Goal: Task Accomplishment & Management: Manage account settings

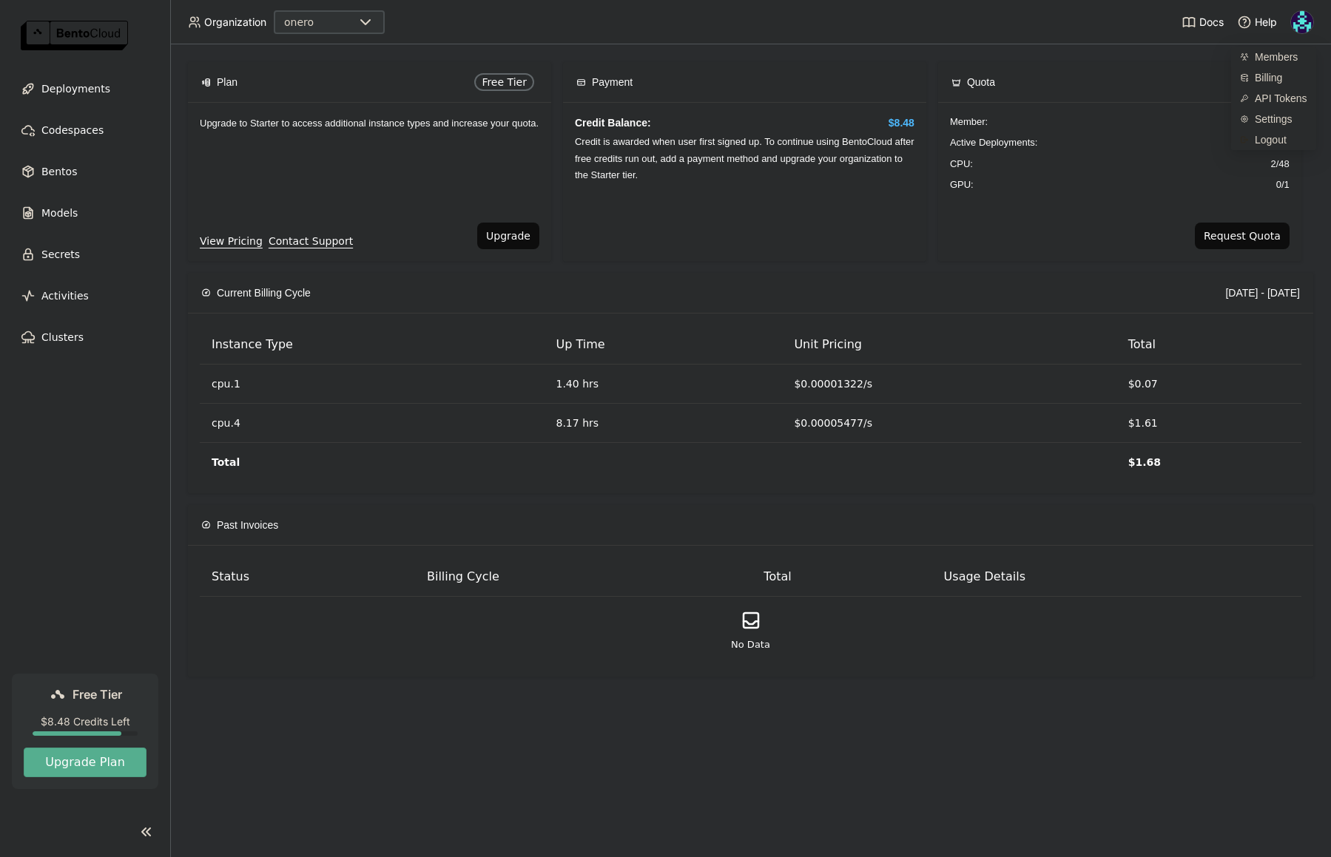
click at [354, 155] on div "Upgrade to Starter to access additional instance types and increase your quota." at bounding box center [369, 163] width 363 height 120
click at [81, 89] on span "Deployments" at bounding box center [75, 89] width 69 height 18
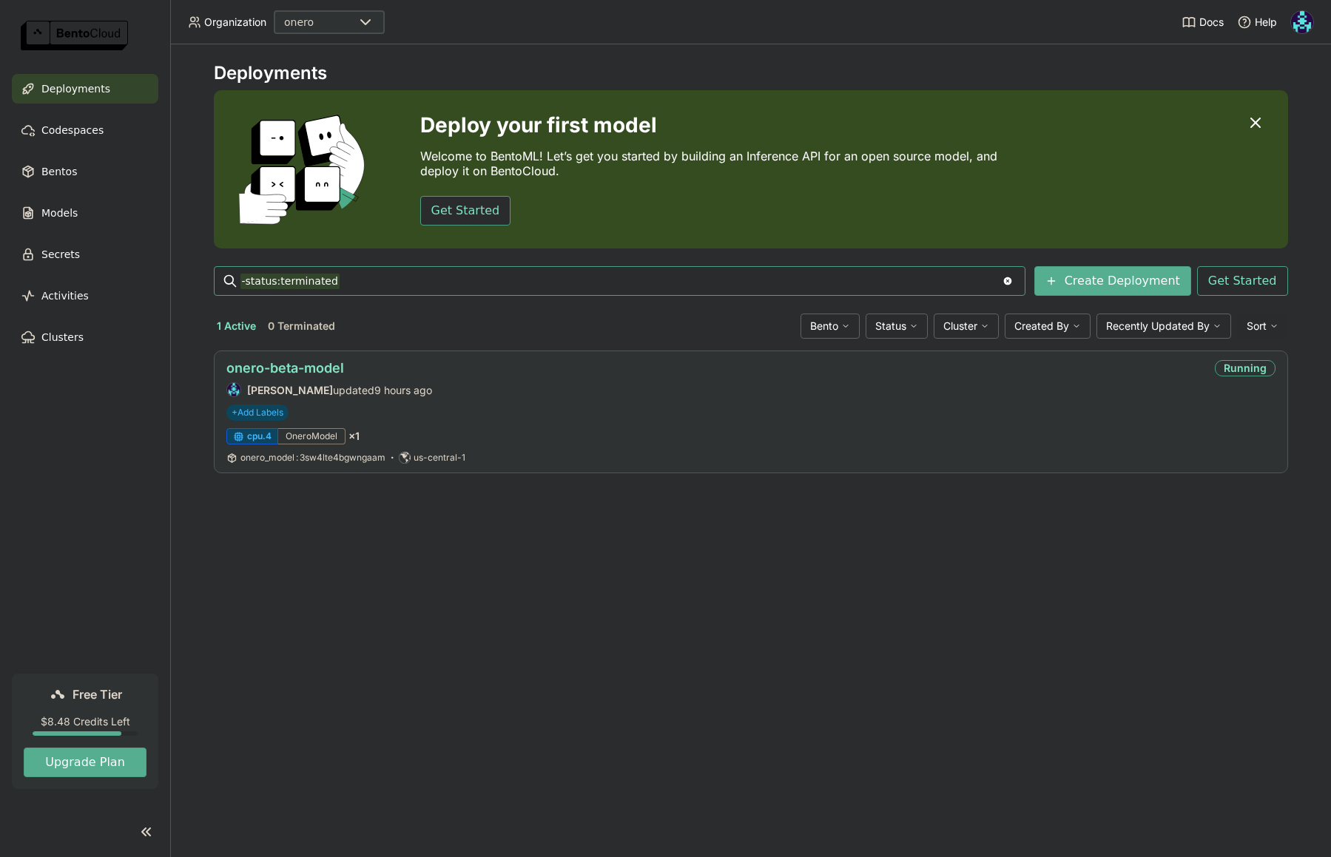
click at [318, 369] on link "onero-beta-model" at bounding box center [285, 368] width 118 height 16
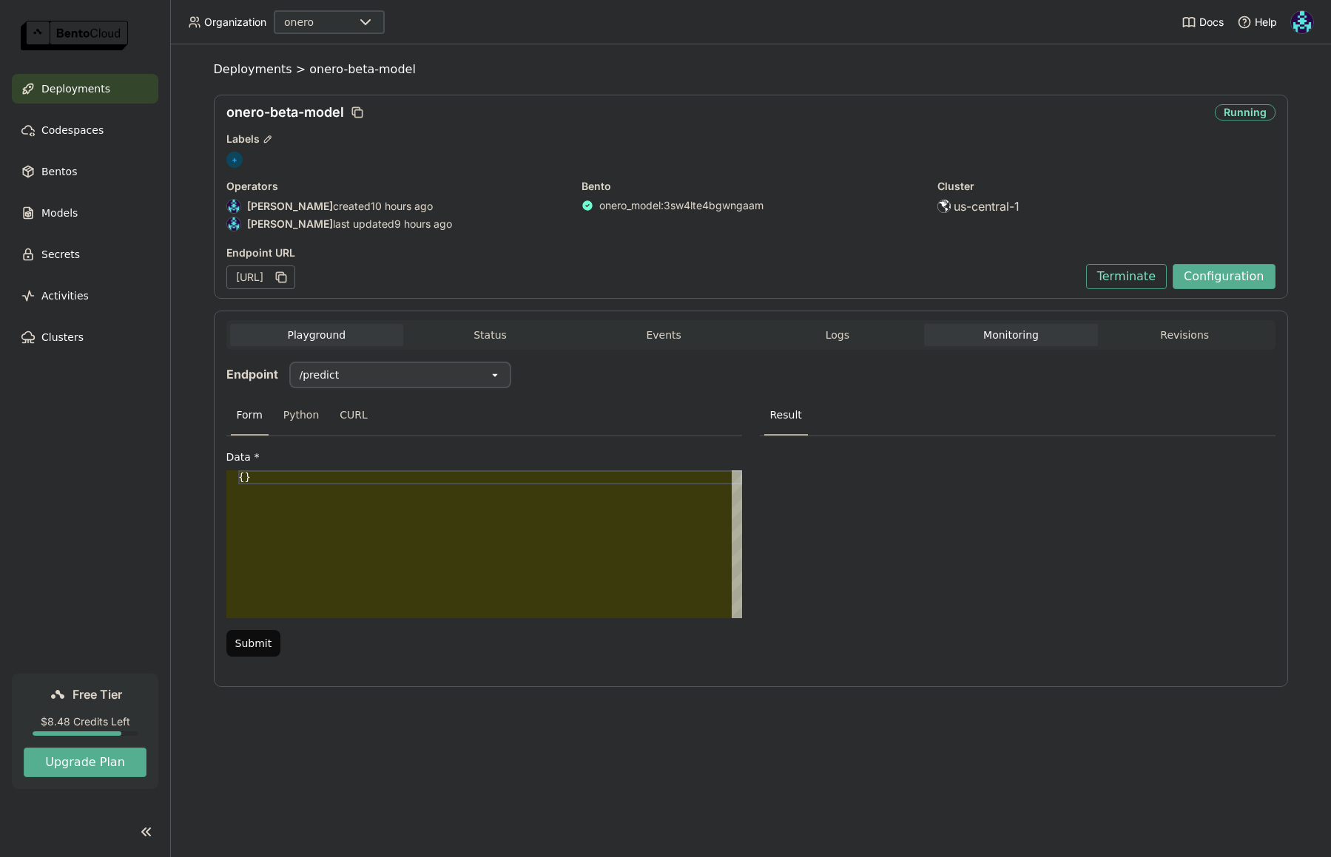
click at [1031, 339] on button "Monitoring" at bounding box center [1011, 335] width 174 height 22
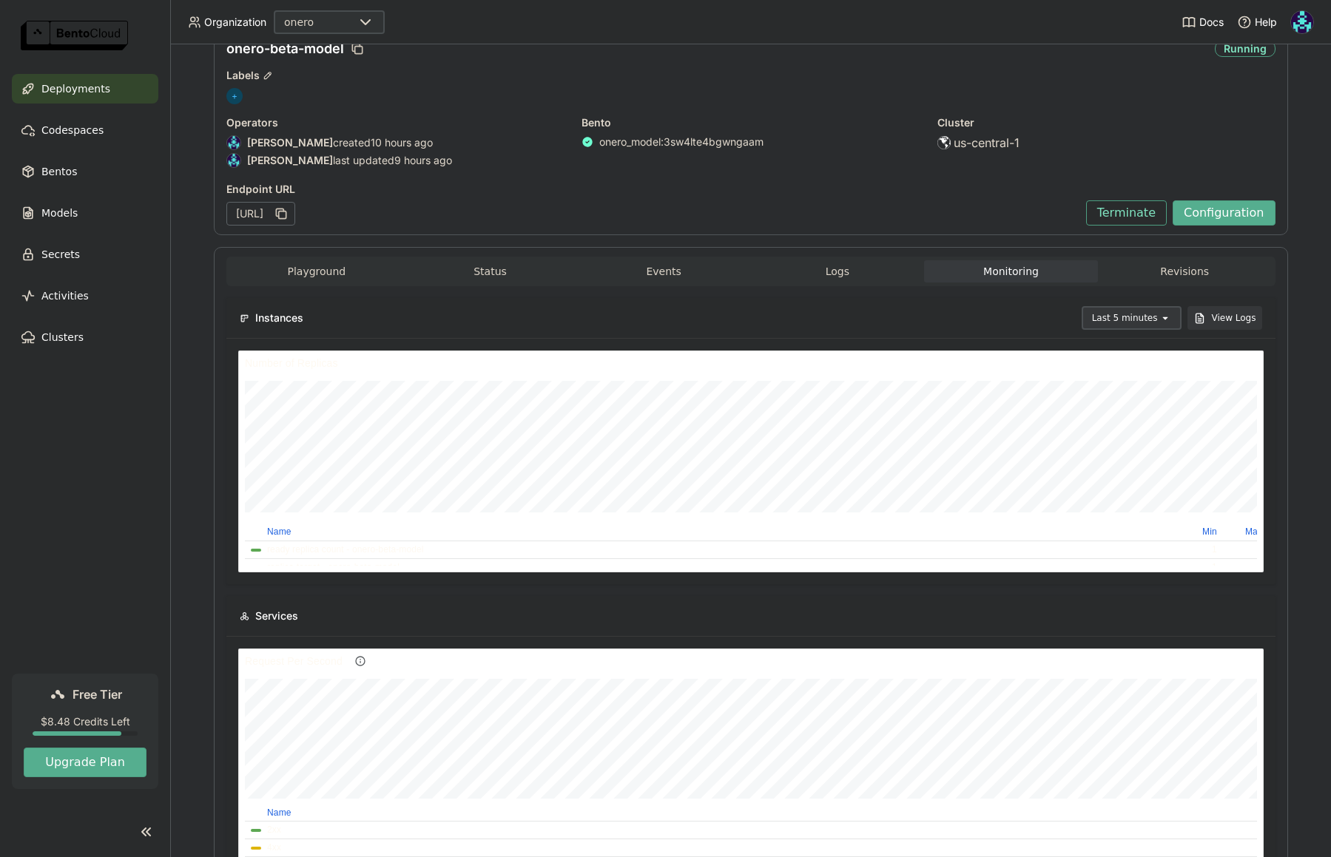
click at [1146, 322] on div "Last 5 minutes" at bounding box center [1125, 318] width 66 height 15
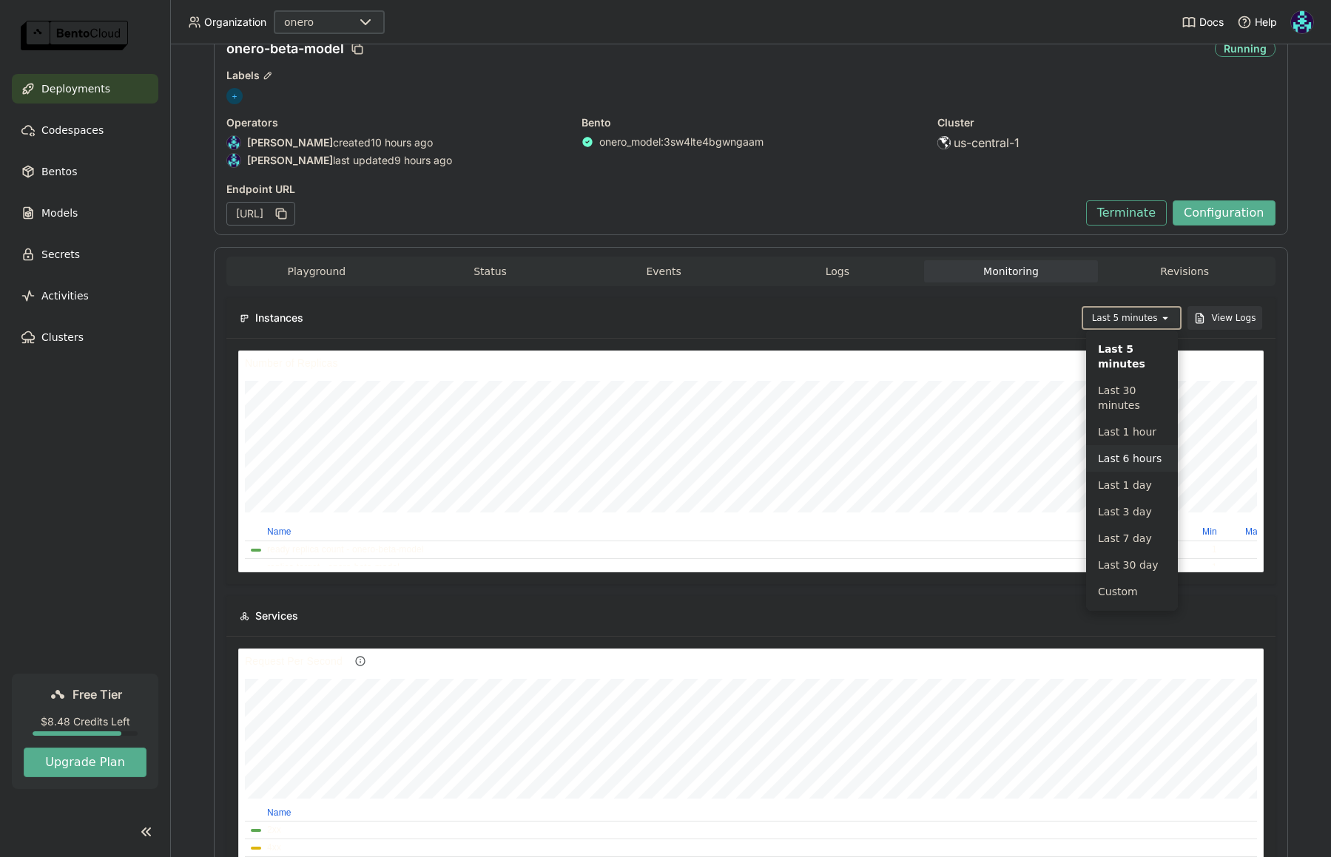
click at [1126, 464] on div "Last 6 hours" at bounding box center [1132, 458] width 68 height 15
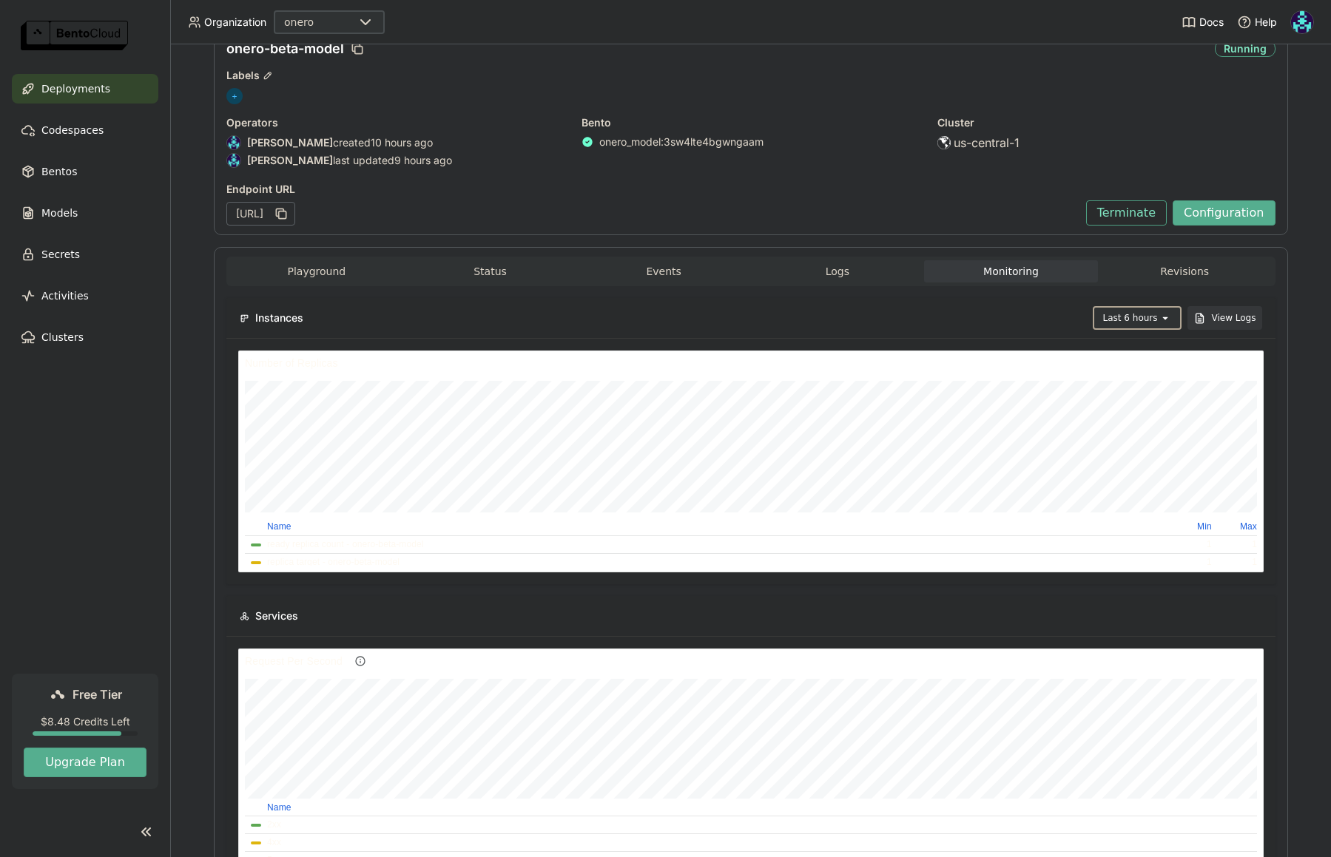
click at [1148, 317] on div "Last 6 hours" at bounding box center [1130, 318] width 55 height 15
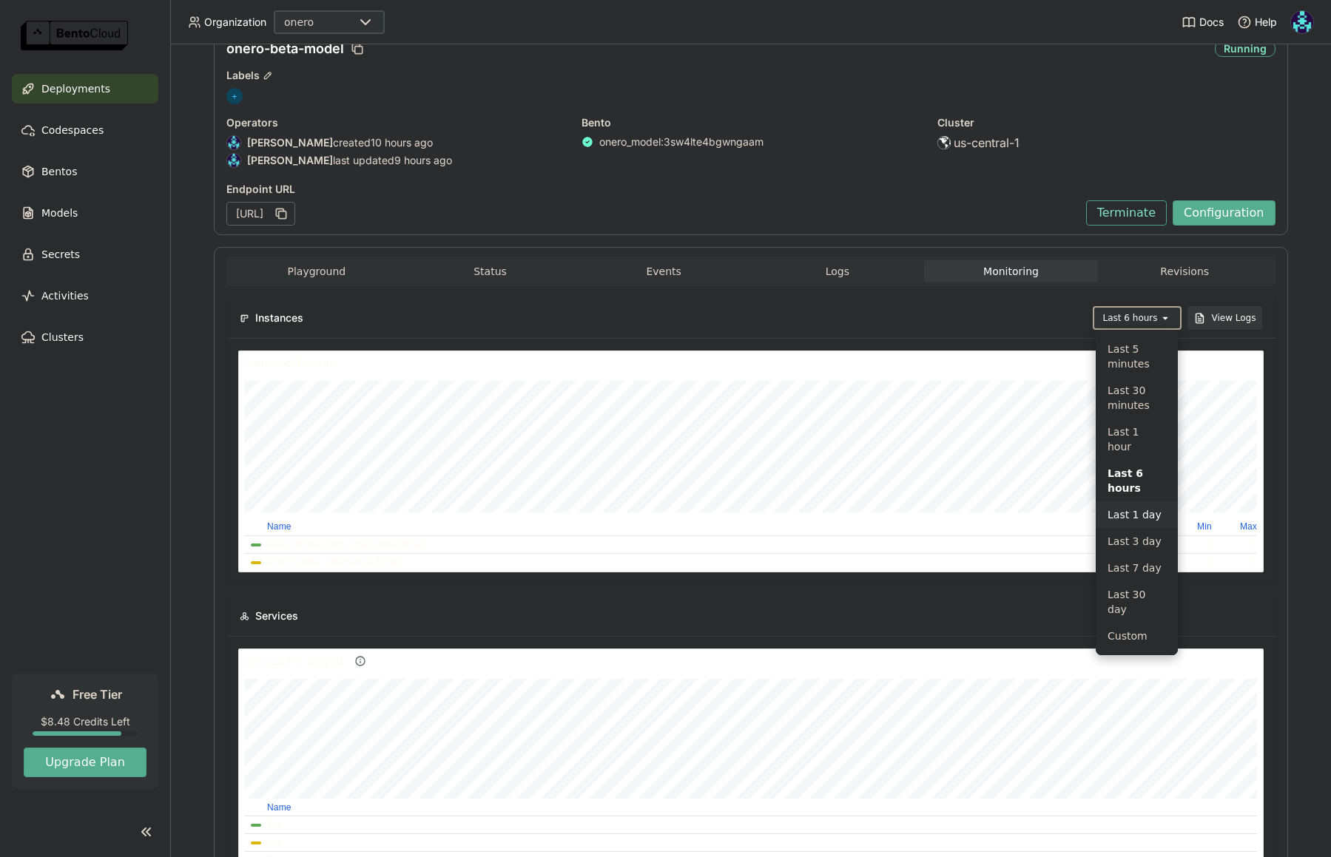
click at [1143, 507] on div "Last 1 day" at bounding box center [1136, 514] width 58 height 15
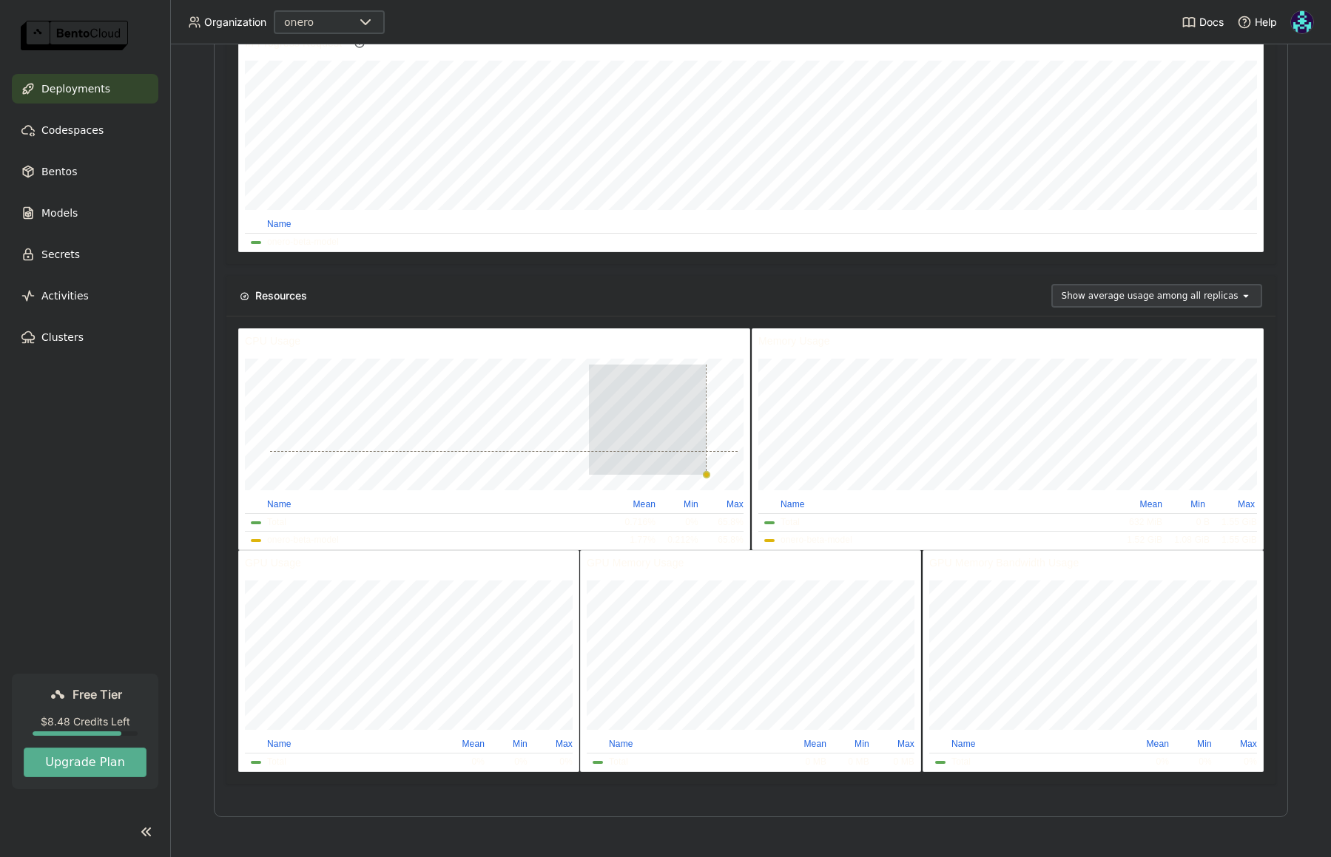
drag, startPoint x: 591, startPoint y: 447, endPoint x: 709, endPoint y: 451, distance: 117.7
click at [709, 451] on div at bounding box center [502, 420] width 467 height 110
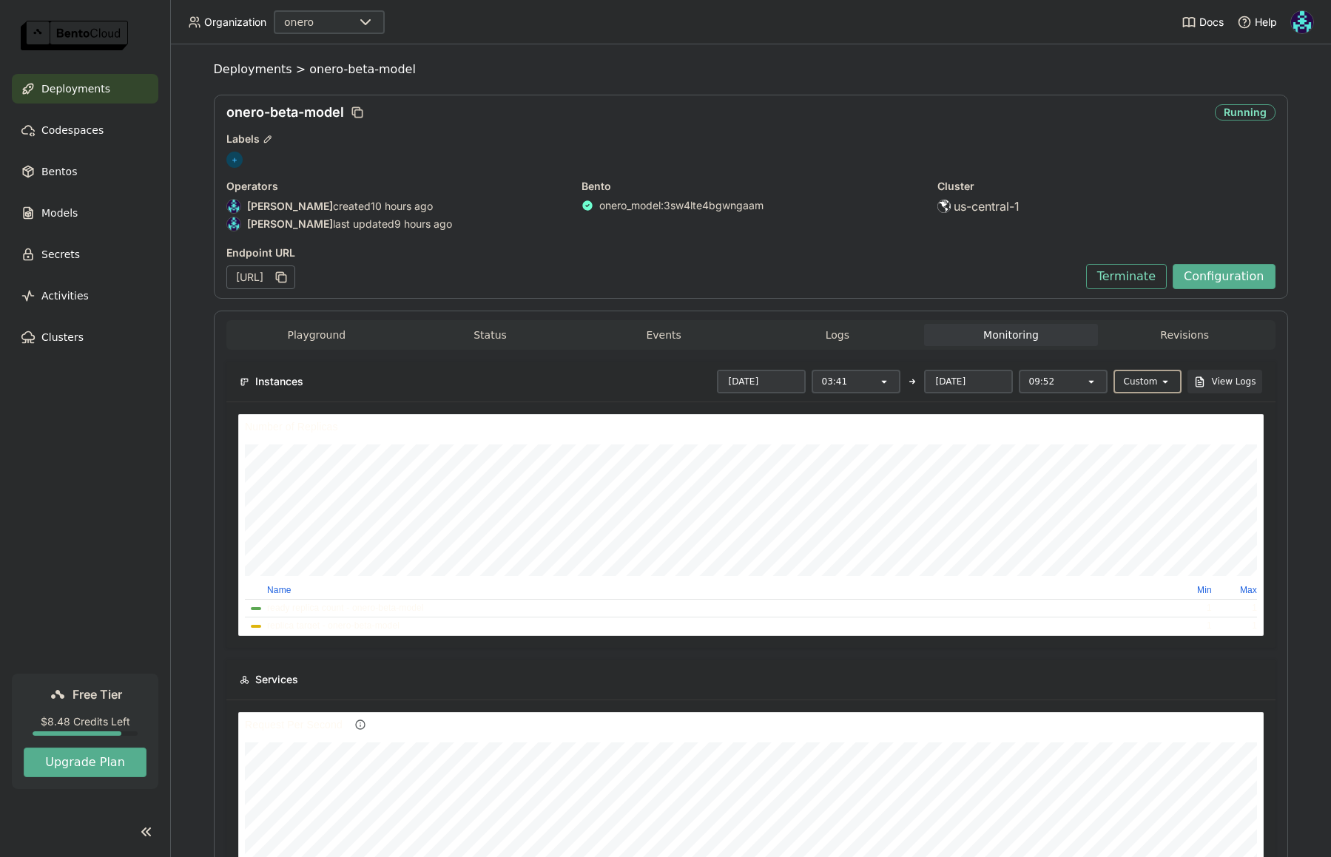
click at [1145, 385] on div "Custom" at bounding box center [1141, 381] width 34 height 15
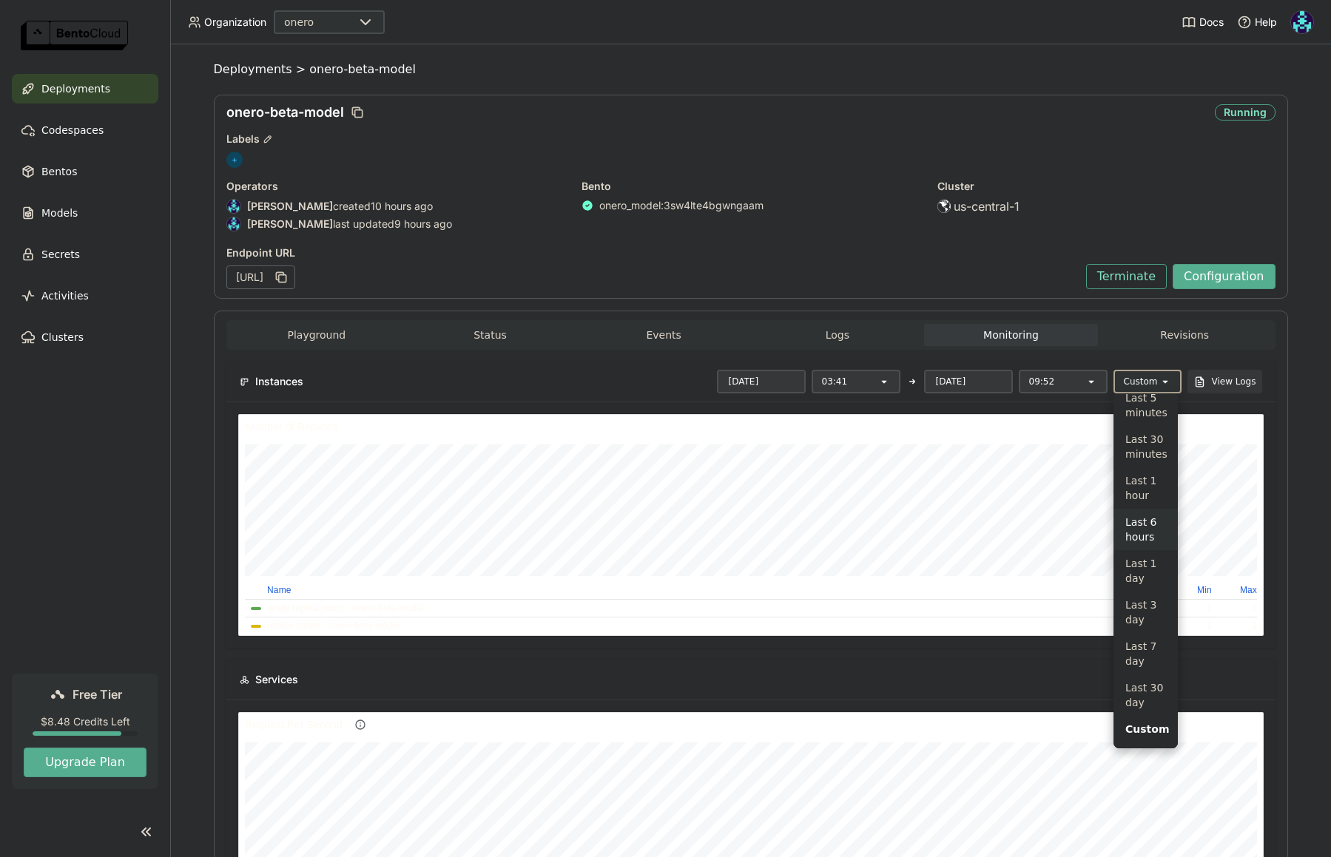
click at [1146, 520] on div "Last 6 hours" at bounding box center [1145, 530] width 41 height 30
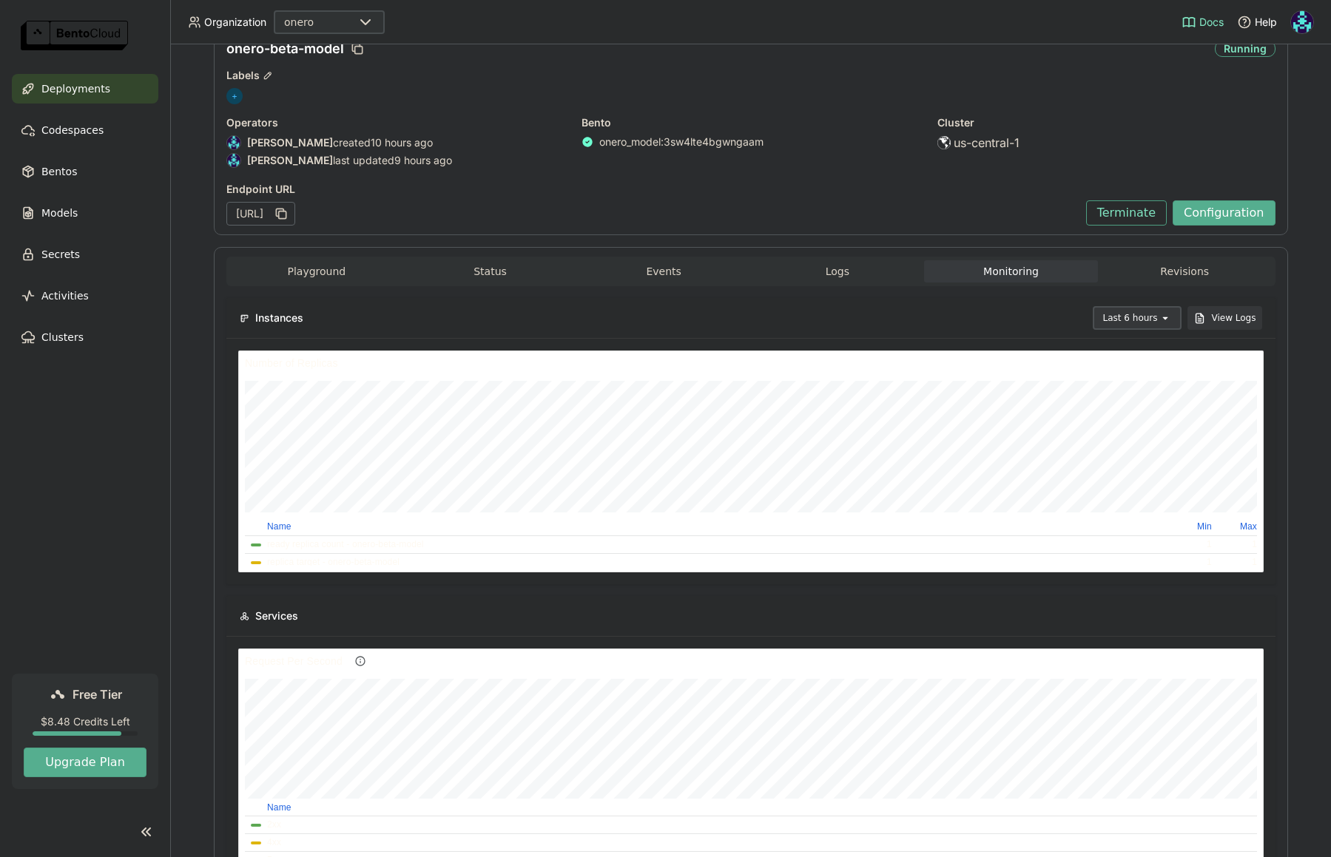
click at [1203, 24] on span "Docs" at bounding box center [1211, 22] width 24 height 13
click at [1217, 215] on button "Configuration" at bounding box center [1223, 212] width 103 height 25
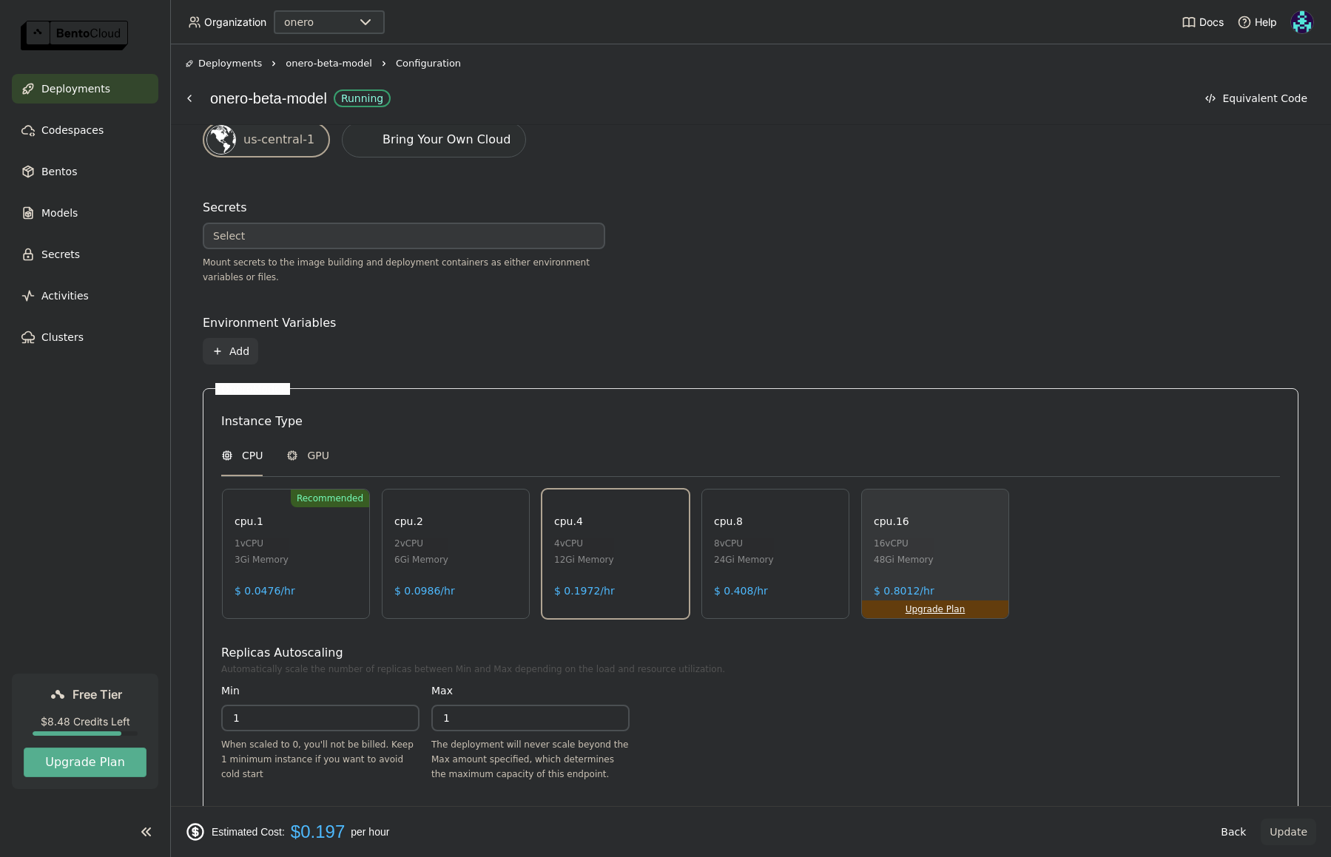
scroll to position [514, 0]
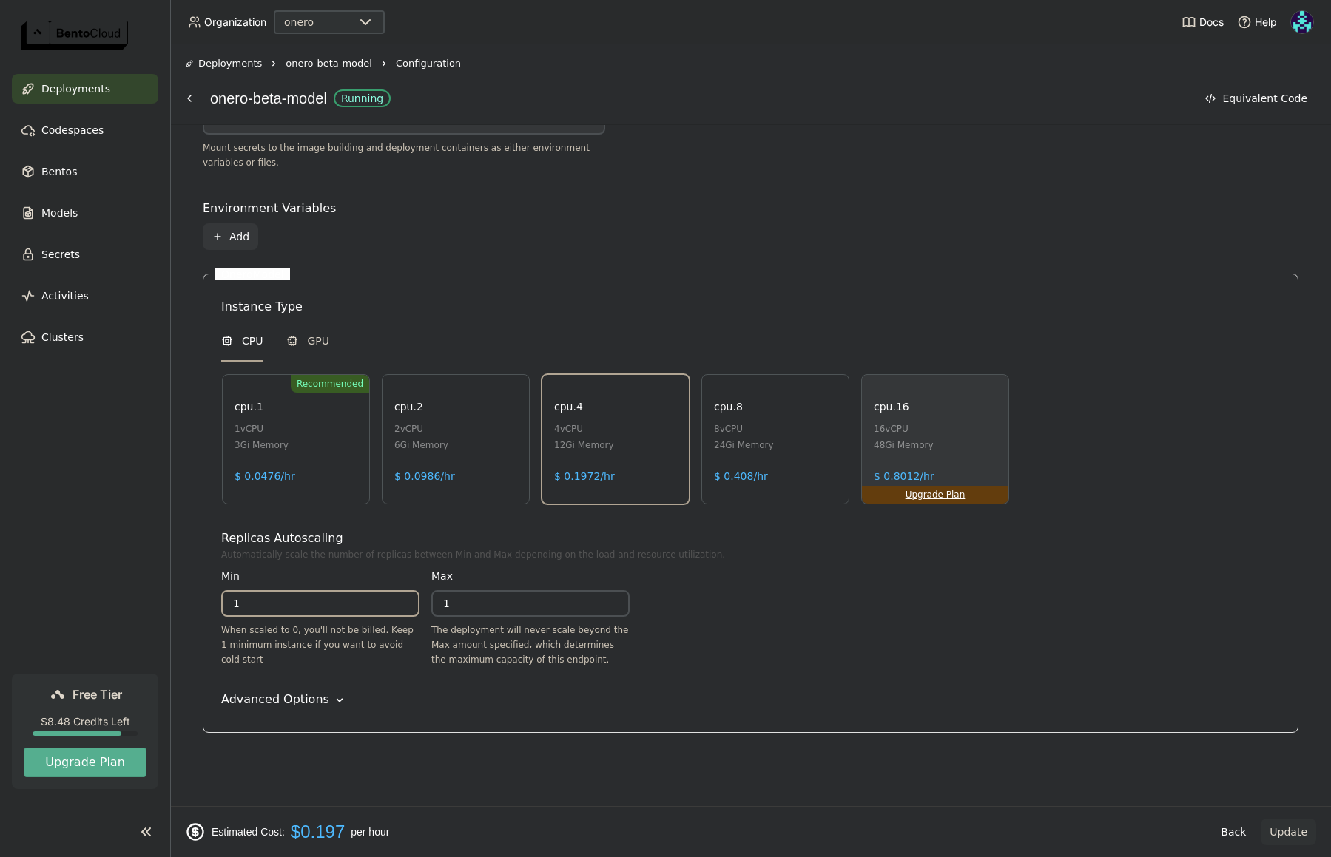
drag, startPoint x: 266, startPoint y: 604, endPoint x: 209, endPoint y: 604, distance: 57.7
click at [209, 604] on div "OneroModel Instance Type CPU GPU Recommended cpu.1 1 vCPU 3Gi Memory $ 0.0476/h…" at bounding box center [750, 503] width 1095 height 459
type input "0"
click at [332, 705] on icon "Down" at bounding box center [339, 700] width 15 height 15
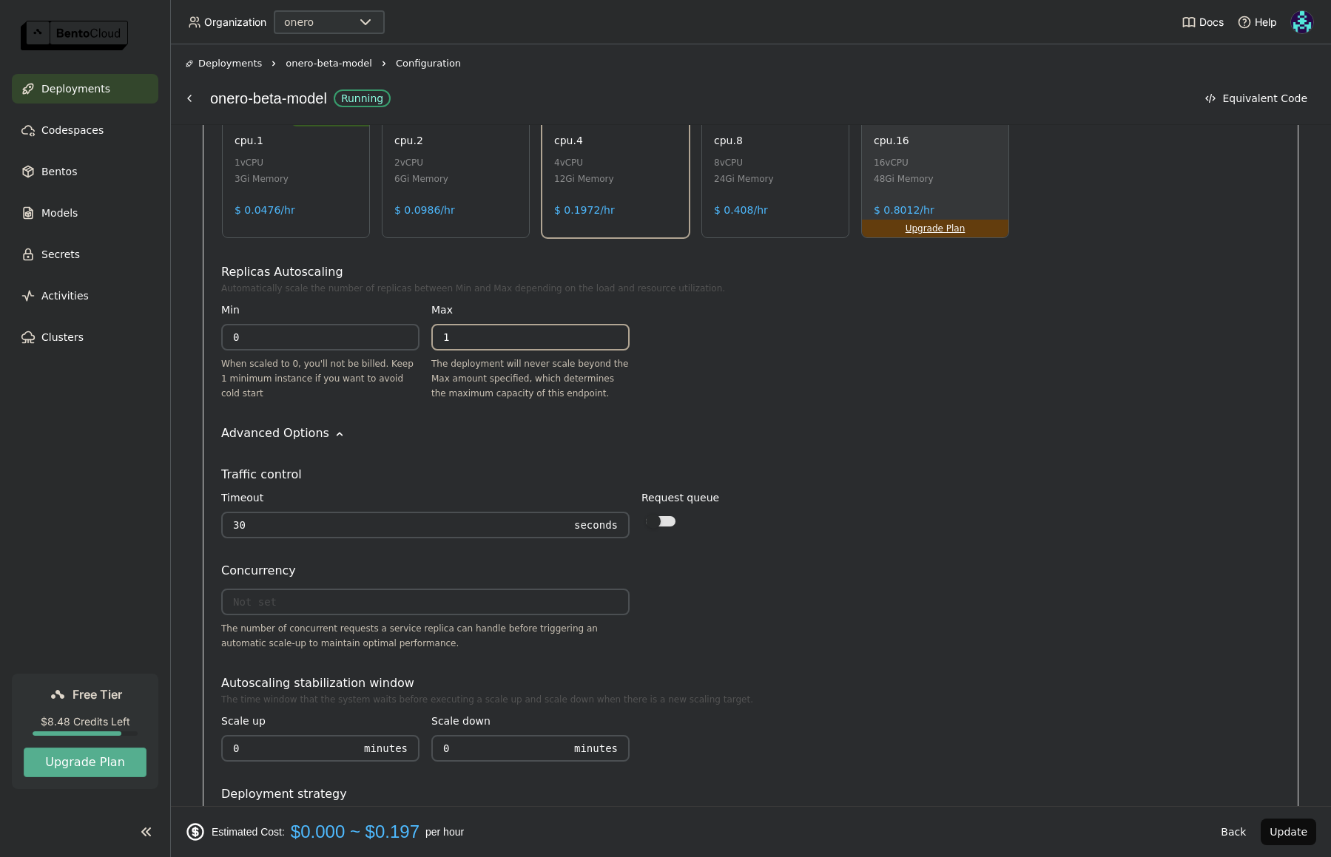
scroll to position [909, 0]
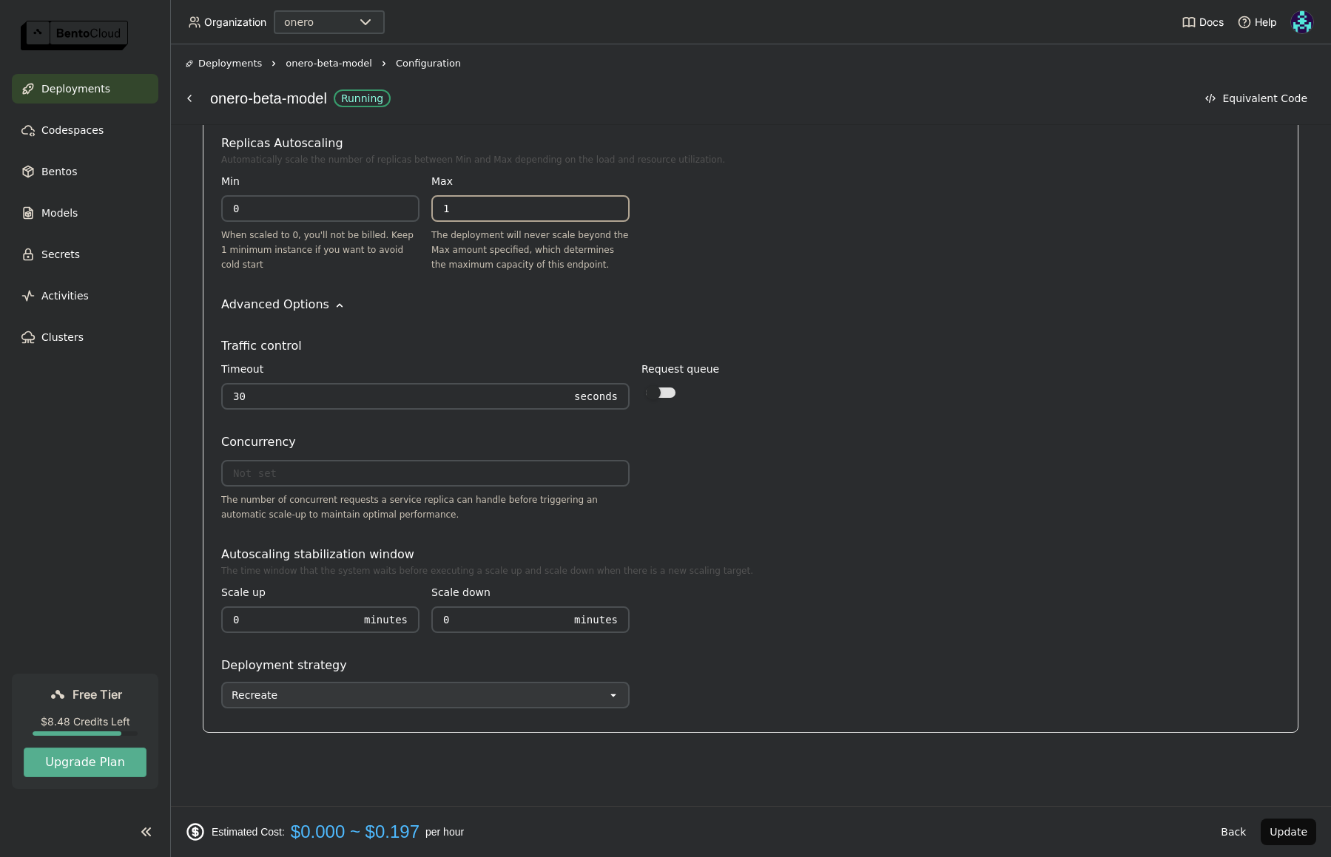
click at [393, 699] on div "Recreate" at bounding box center [415, 695] width 385 height 24
click at [788, 672] on div "Deployment strategy" at bounding box center [750, 666] width 1058 height 18
drag, startPoint x: 486, startPoint y: 618, endPoint x: 419, endPoint y: 615, distance: 67.4
click at [419, 615] on div "Scale up 0 Minutes Scale down 0 Minutes" at bounding box center [425, 611] width 408 height 67
type input "1"
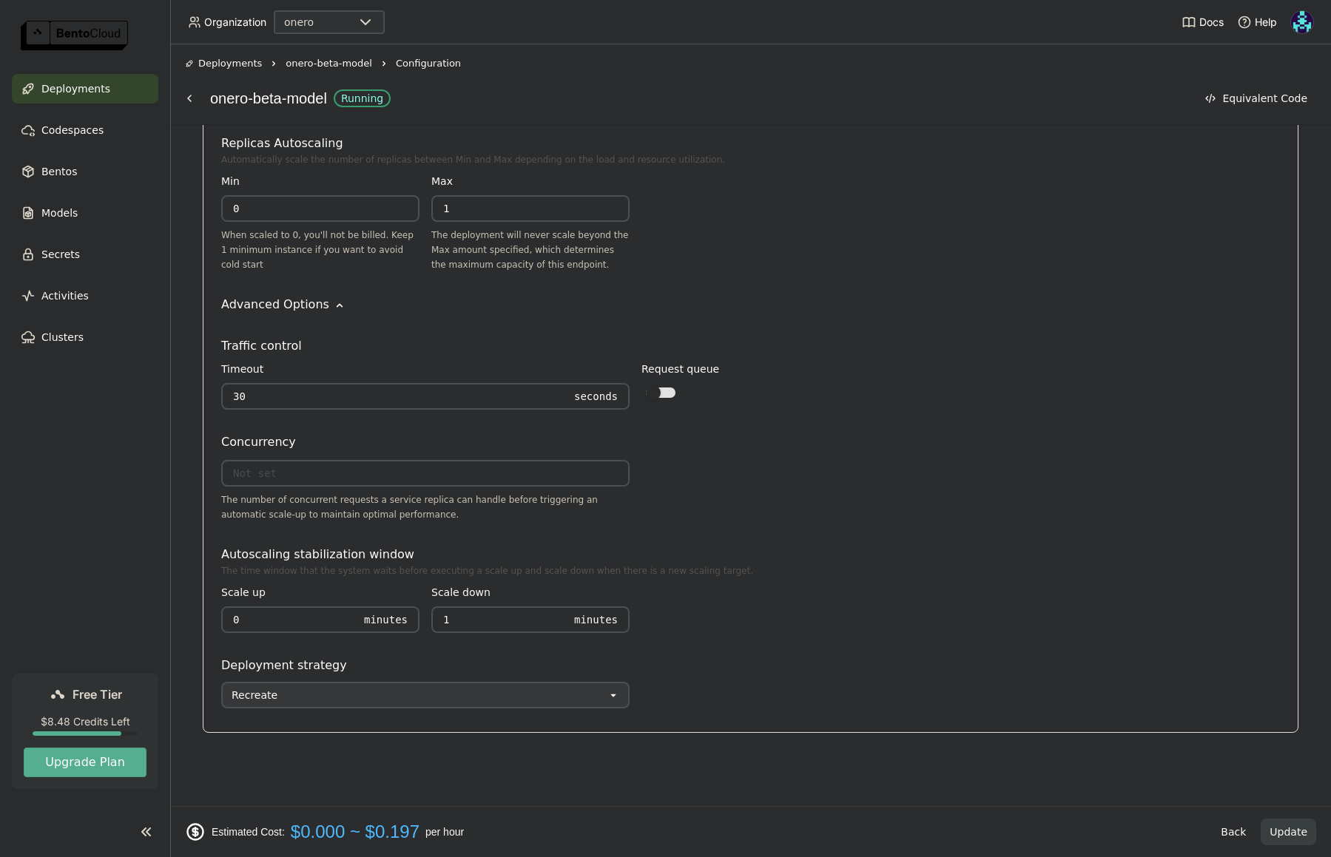
click at [1280, 833] on button "Update" at bounding box center [1287, 832] width 55 height 27
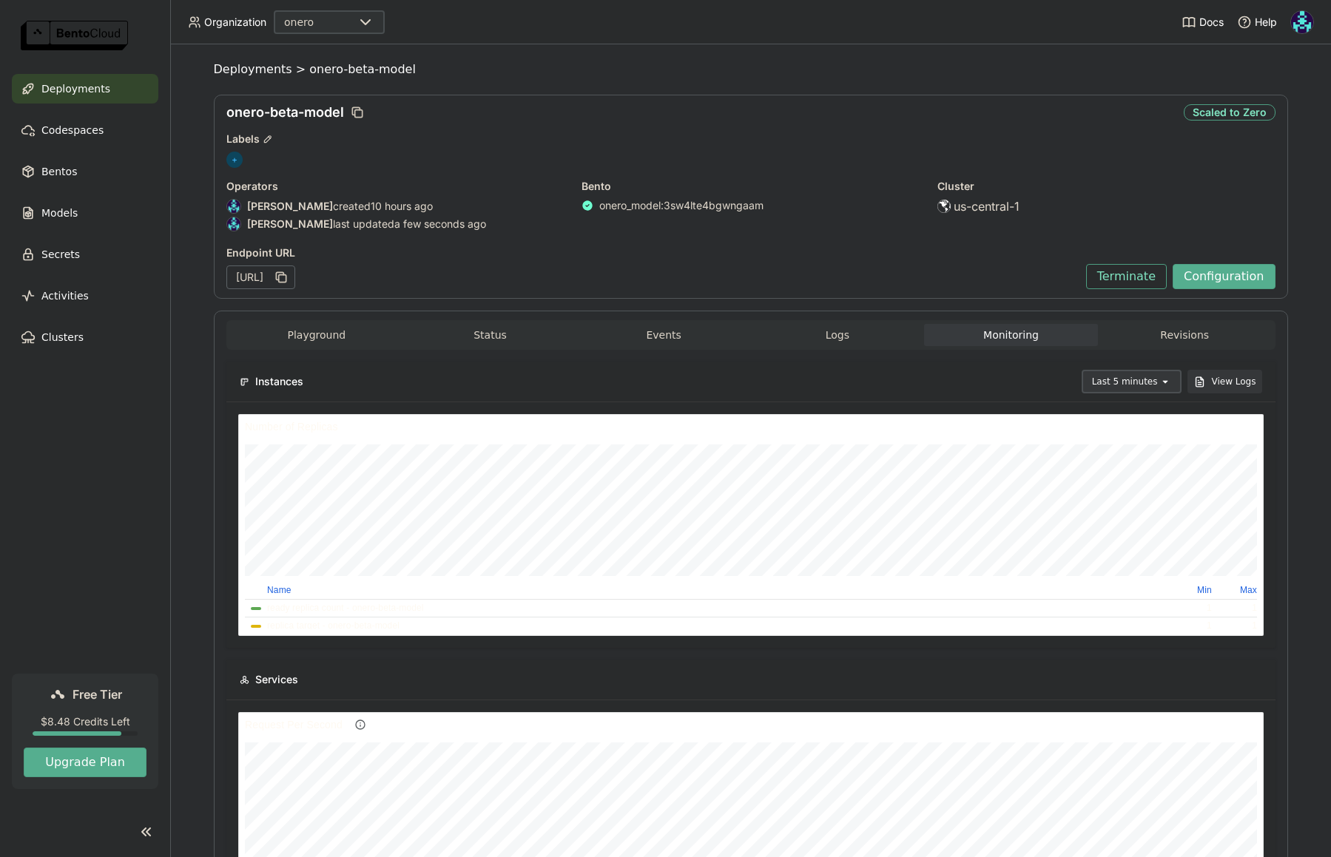
scroll to position [533, 0]
click at [1217, 271] on button "Configuration" at bounding box center [1223, 276] width 103 height 25
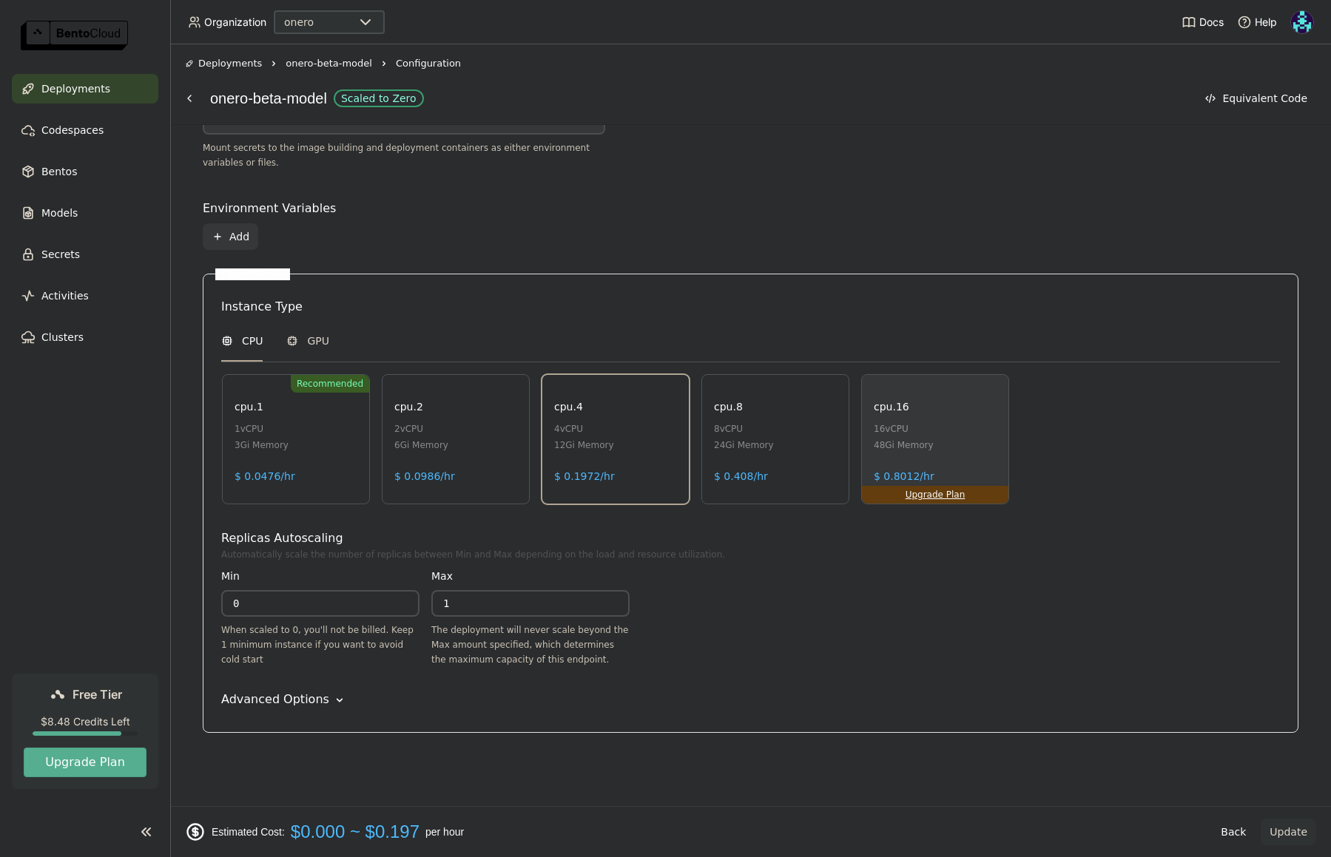
click at [309, 700] on div "Advanced Options" at bounding box center [275, 700] width 108 height 18
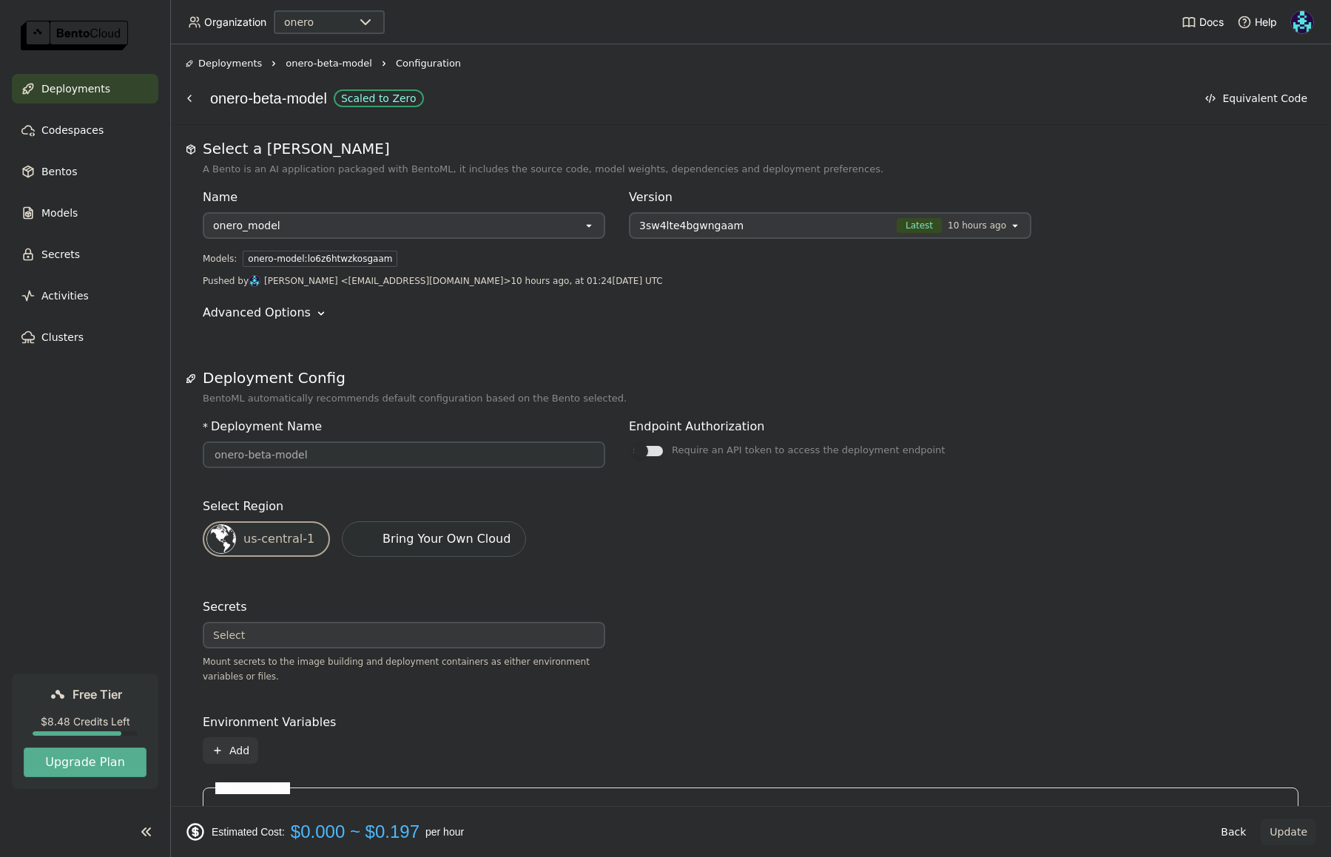
click at [337, 67] on span "onero-beta-model" at bounding box center [329, 63] width 87 height 15
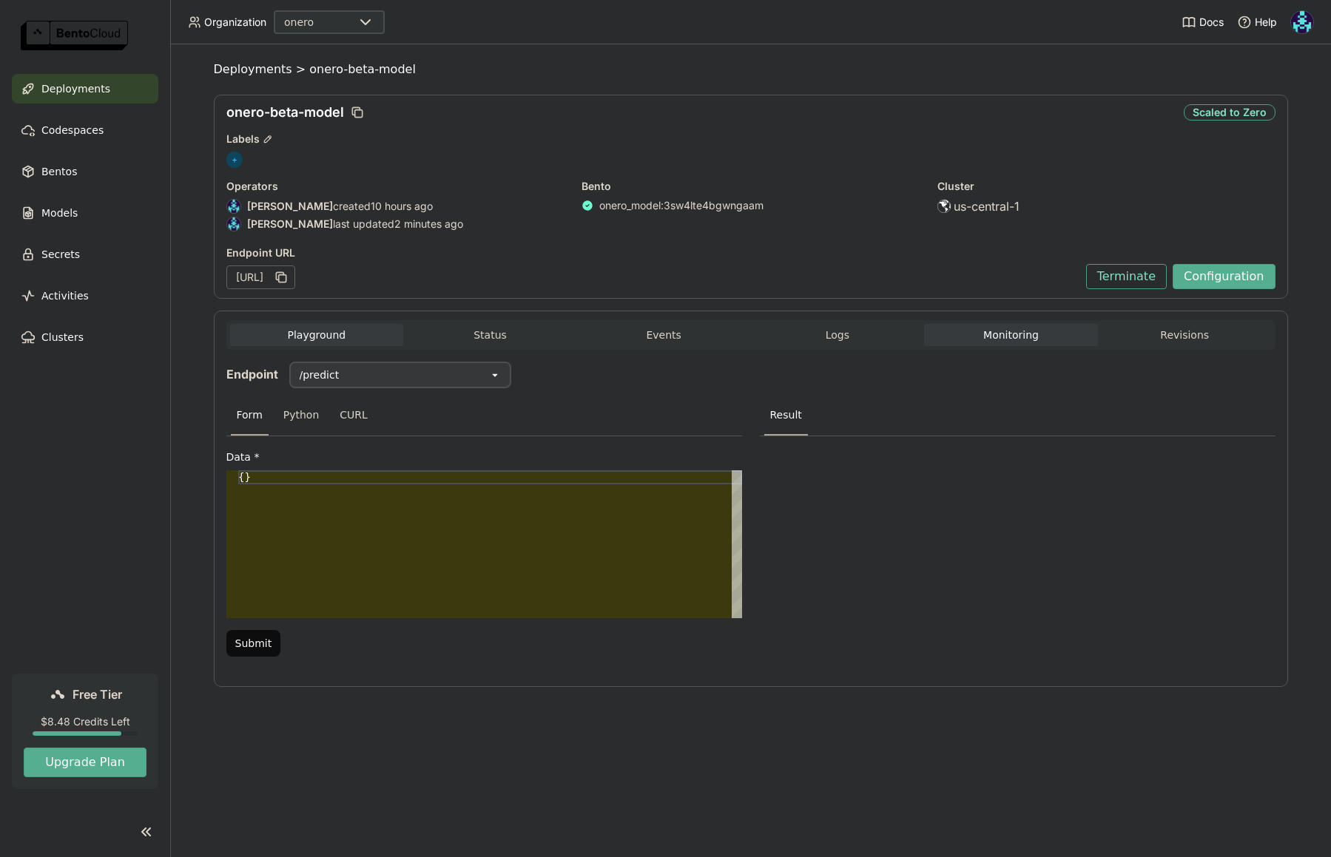
click at [985, 339] on button "Monitoring" at bounding box center [1011, 335] width 174 height 22
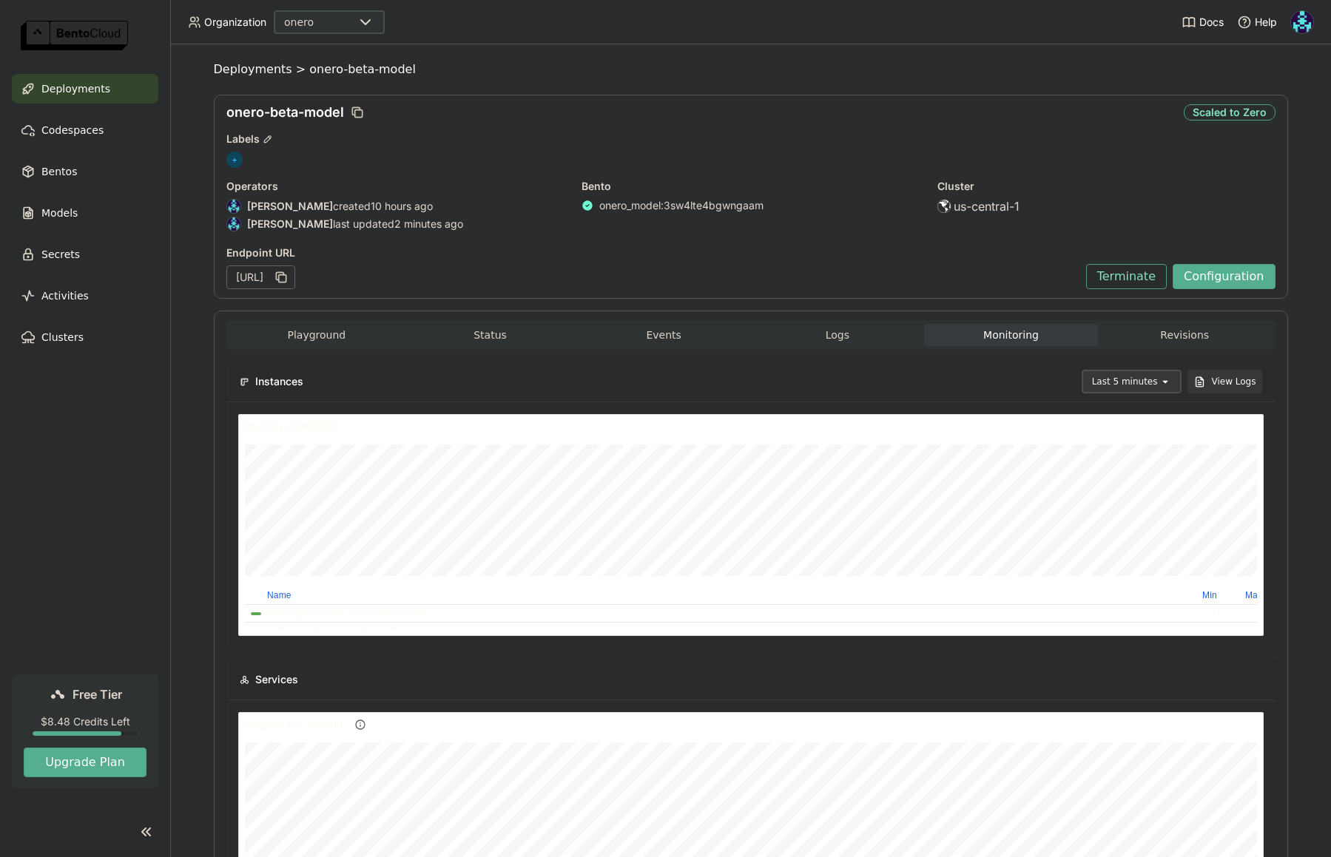
scroll to position [211, 1014]
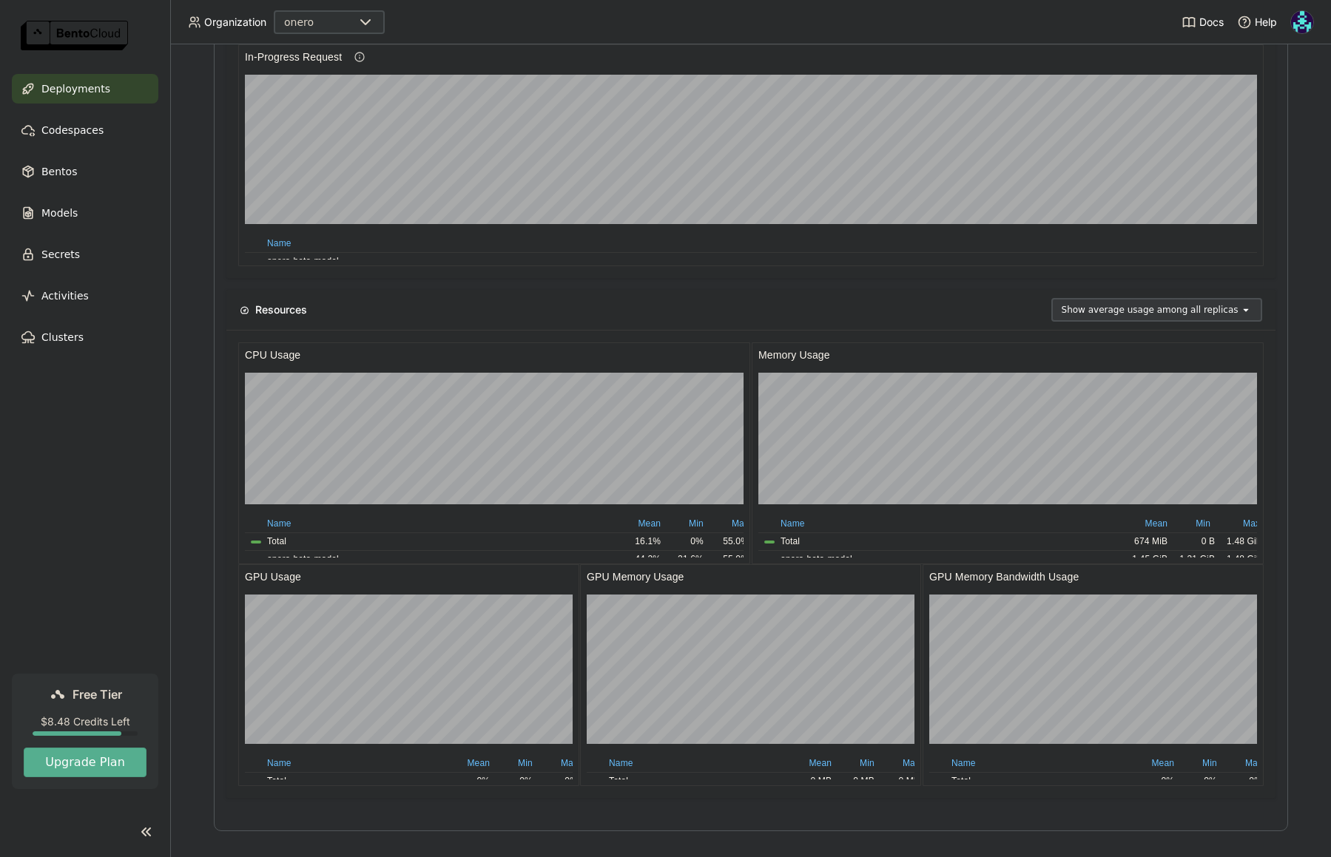
scroll to position [1129, 0]
